Goal: Task Accomplishment & Management: Manage account settings

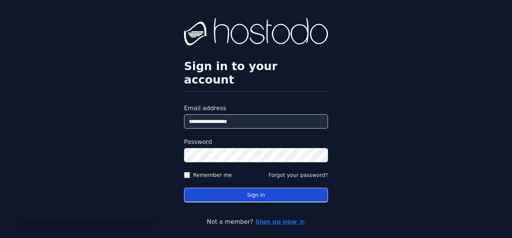
click at [246, 188] on button "Sign in" at bounding box center [256, 195] width 144 height 15
click at [265, 188] on button "Sign in" at bounding box center [256, 195] width 144 height 15
click at [258, 188] on button "Sign in" at bounding box center [256, 195] width 144 height 15
click at [261, 188] on button "Sign in" at bounding box center [256, 195] width 144 height 15
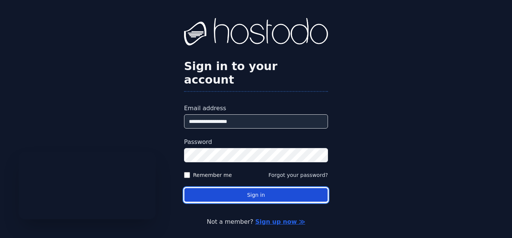
click at [261, 188] on button "Sign in" at bounding box center [256, 195] width 144 height 15
click at [262, 188] on button "Sign in" at bounding box center [256, 195] width 144 height 15
click at [228, 188] on button "Sign in" at bounding box center [256, 195] width 144 height 15
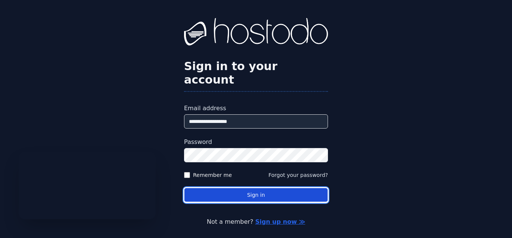
click at [279, 188] on button "Sign in" at bounding box center [256, 195] width 144 height 15
click at [257, 188] on button "Sign in" at bounding box center [256, 195] width 144 height 15
click at [276, 188] on button "Sign in" at bounding box center [256, 195] width 144 height 15
